Goal: Task Accomplishment & Management: Manage account settings

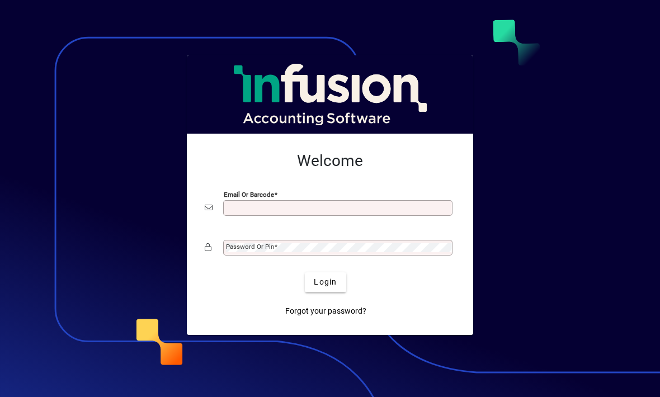
type input "**********"
click at [326, 282] on button "Login" at bounding box center [325, 283] width 41 height 20
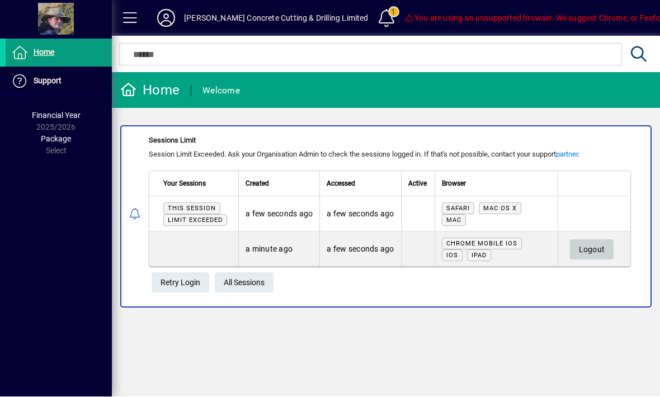
click at [590, 244] on span "Logout" at bounding box center [592, 250] width 26 height 18
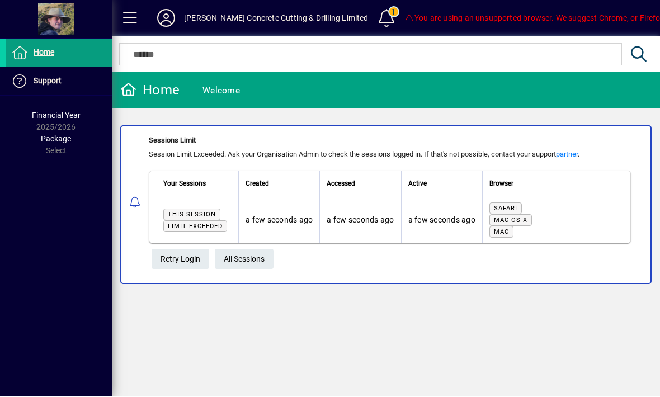
click at [176, 253] on span "Retry Login" at bounding box center [181, 260] width 40 height 18
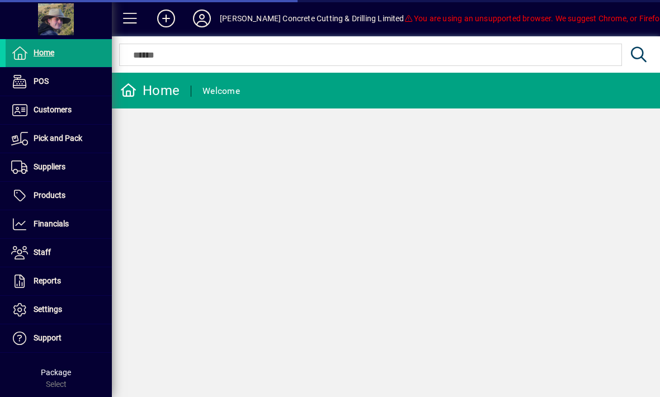
scroll to position [1, 0]
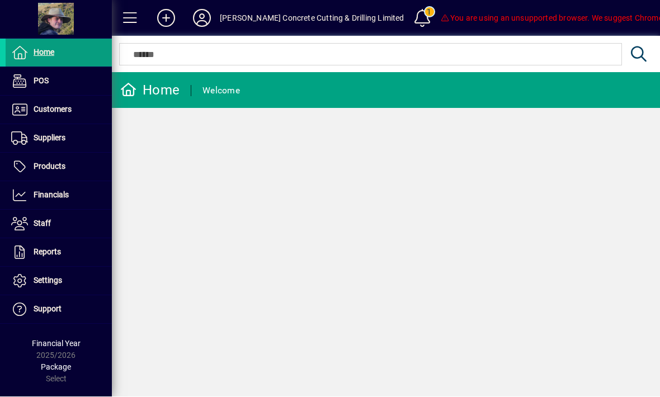
click at [199, 20] on icon at bounding box center [202, 19] width 22 height 18
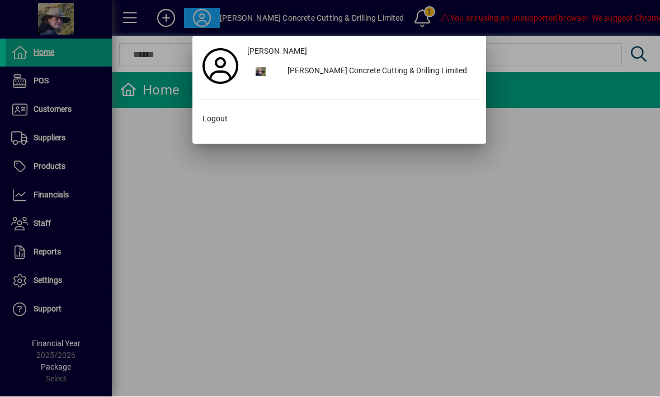
click at [203, 110] on span at bounding box center [339, 119] width 283 height 27
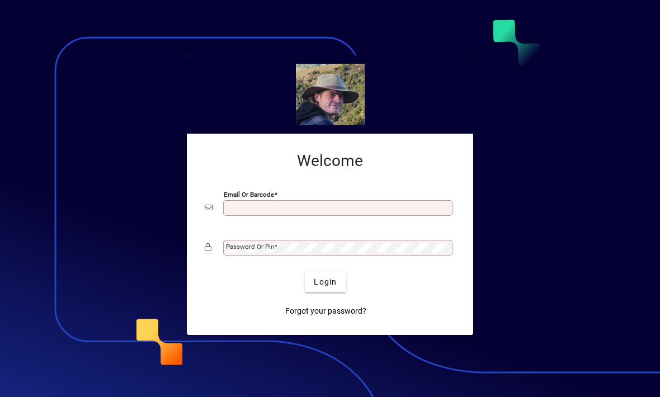
scroll to position [1, 0]
